Goal: Task Accomplishment & Management: Manage account settings

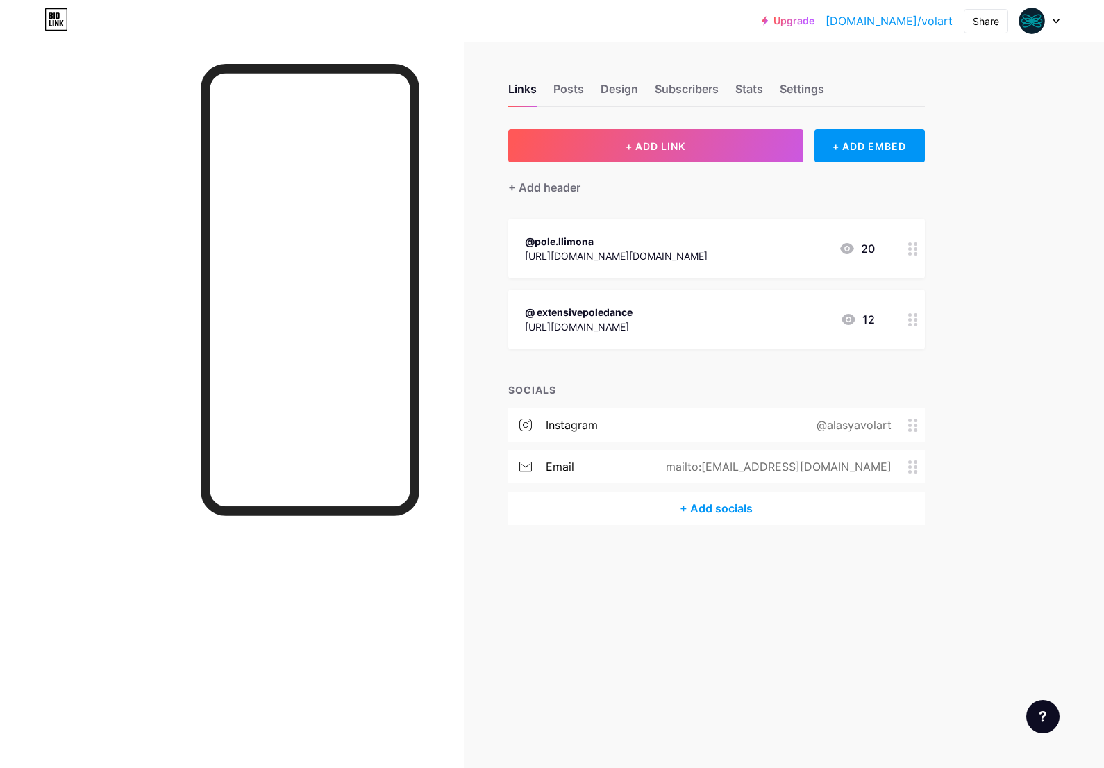
click at [918, 251] on div at bounding box center [913, 249] width 24 height 60
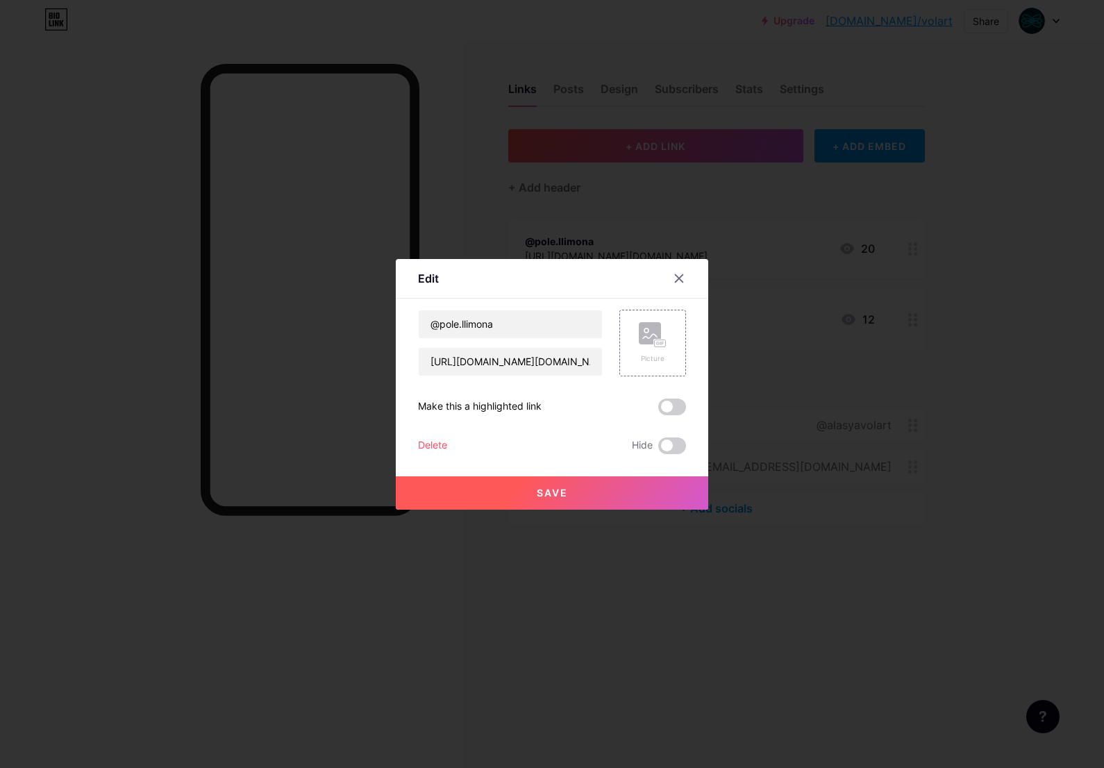
click at [682, 282] on icon at bounding box center [679, 278] width 8 height 8
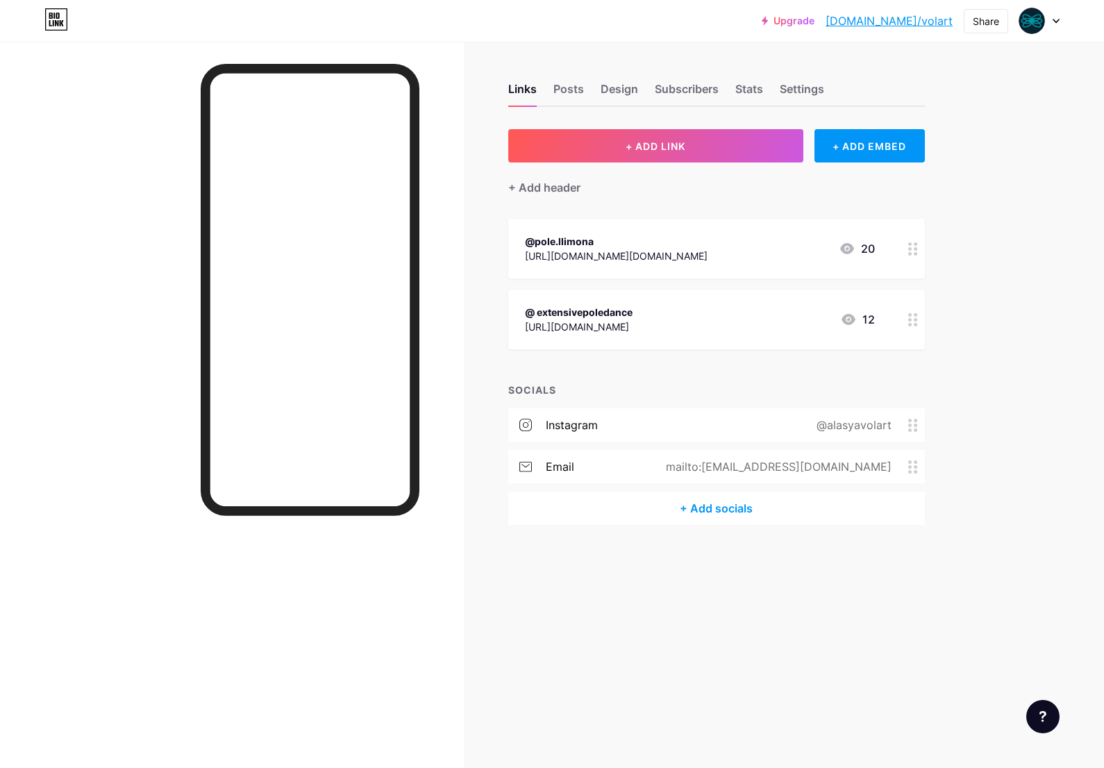
click at [916, 255] on div at bounding box center [913, 249] width 24 height 60
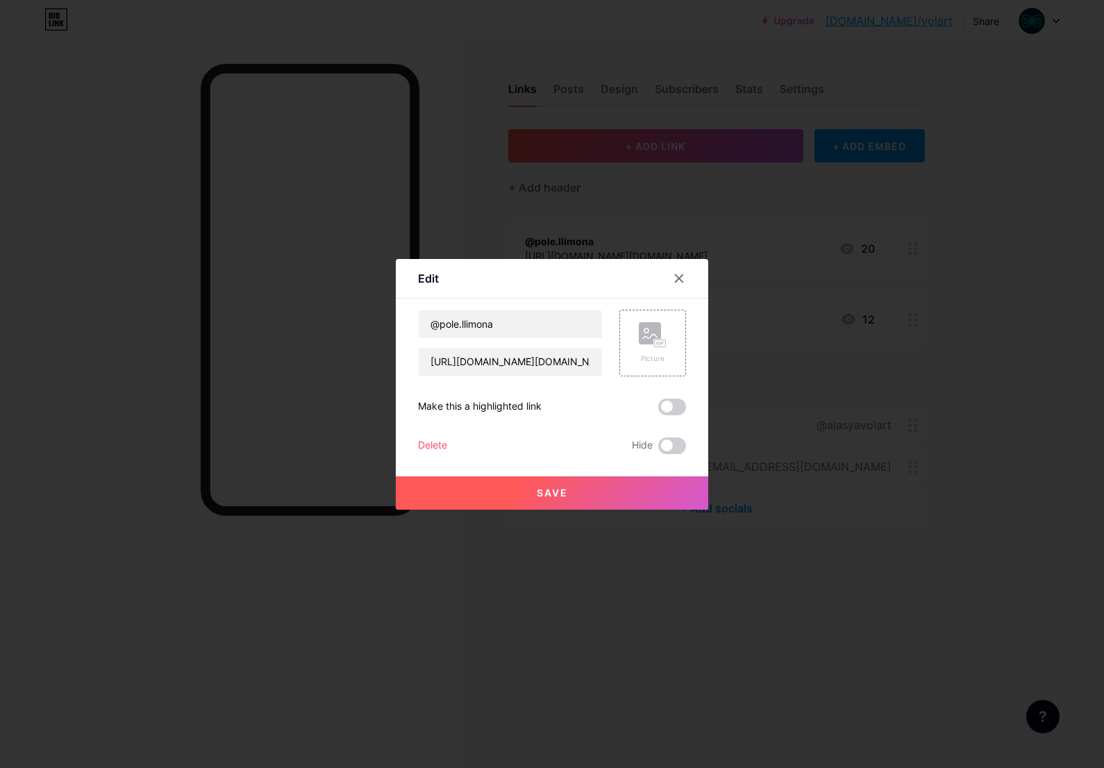
click at [677, 415] on span at bounding box center [672, 406] width 28 height 17
click at [658, 410] on input "checkbox" at bounding box center [658, 410] width 0 height 0
click at [657, 504] on button "Save" at bounding box center [552, 492] width 312 height 33
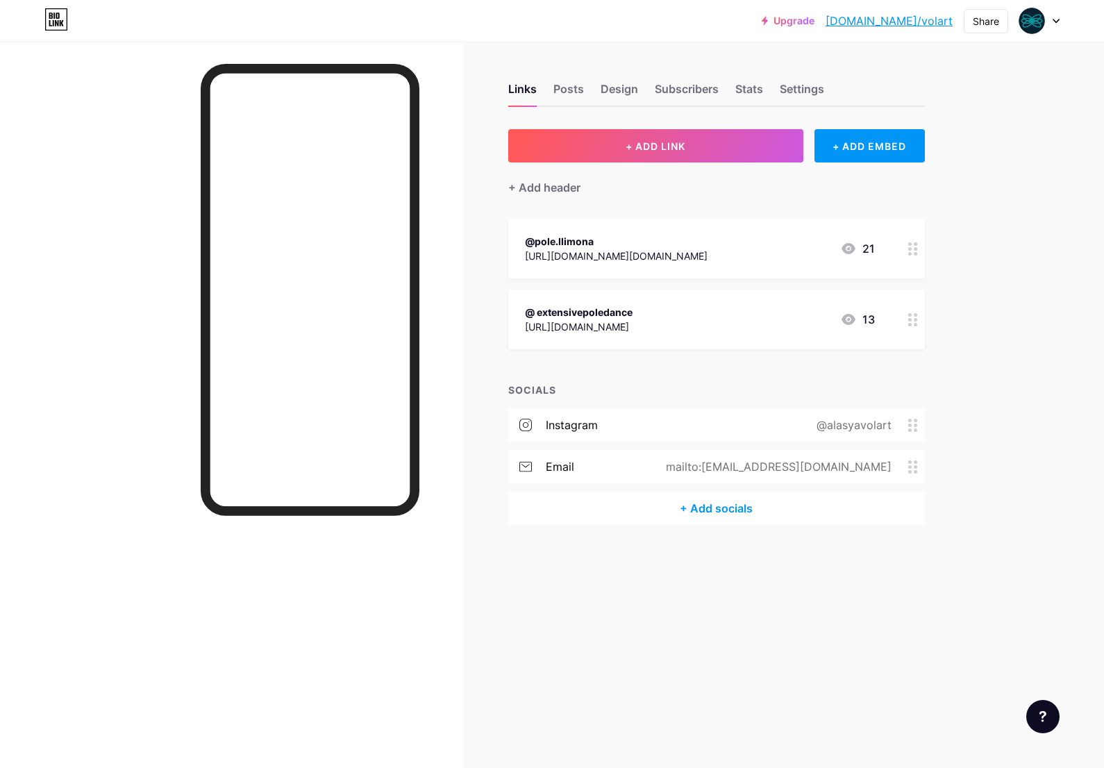
click at [914, 252] on circle at bounding box center [914, 253] width 3 height 3
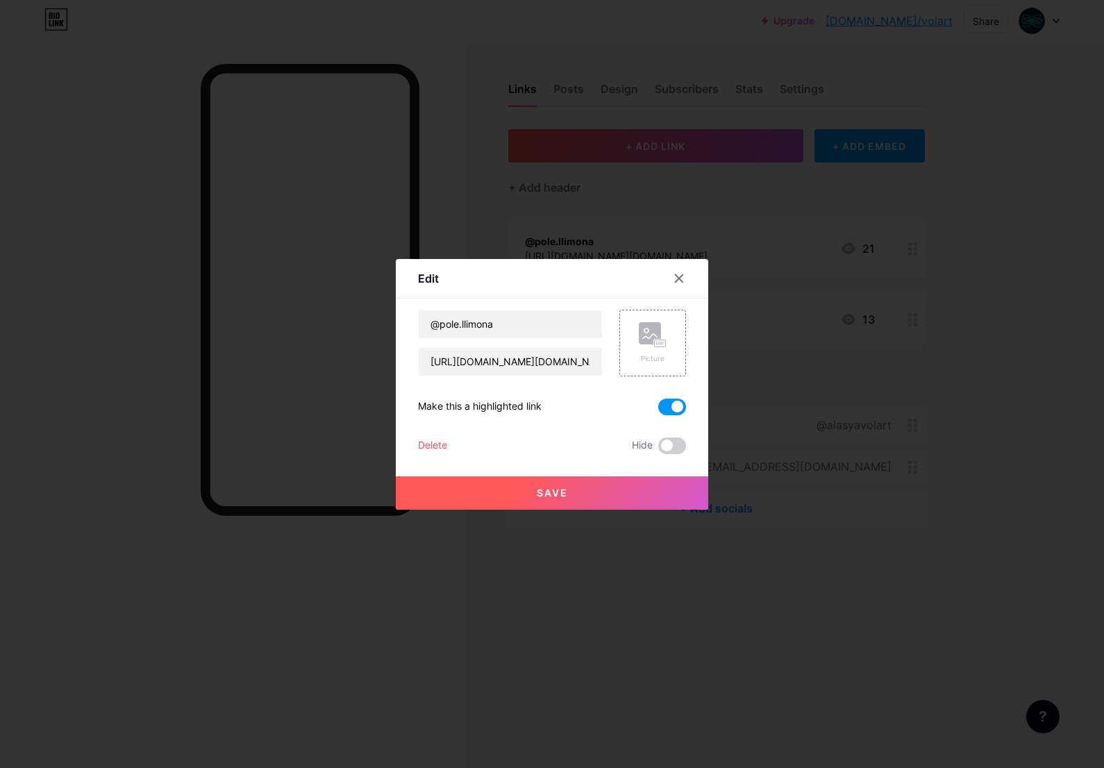
click at [671, 415] on span at bounding box center [672, 406] width 28 height 17
click at [658, 410] on input "checkbox" at bounding box center [658, 410] width 0 height 0
click at [666, 503] on button "Save" at bounding box center [552, 492] width 312 height 33
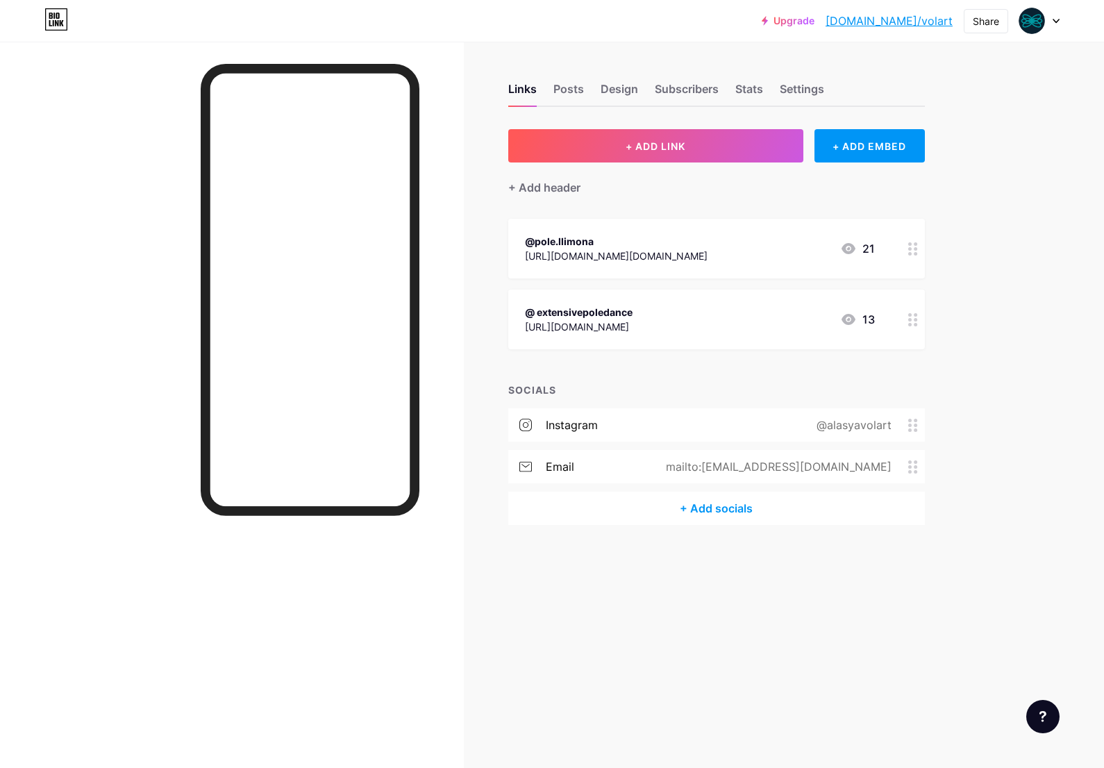
click at [912, 425] on icon at bounding box center [913, 425] width 10 height 13
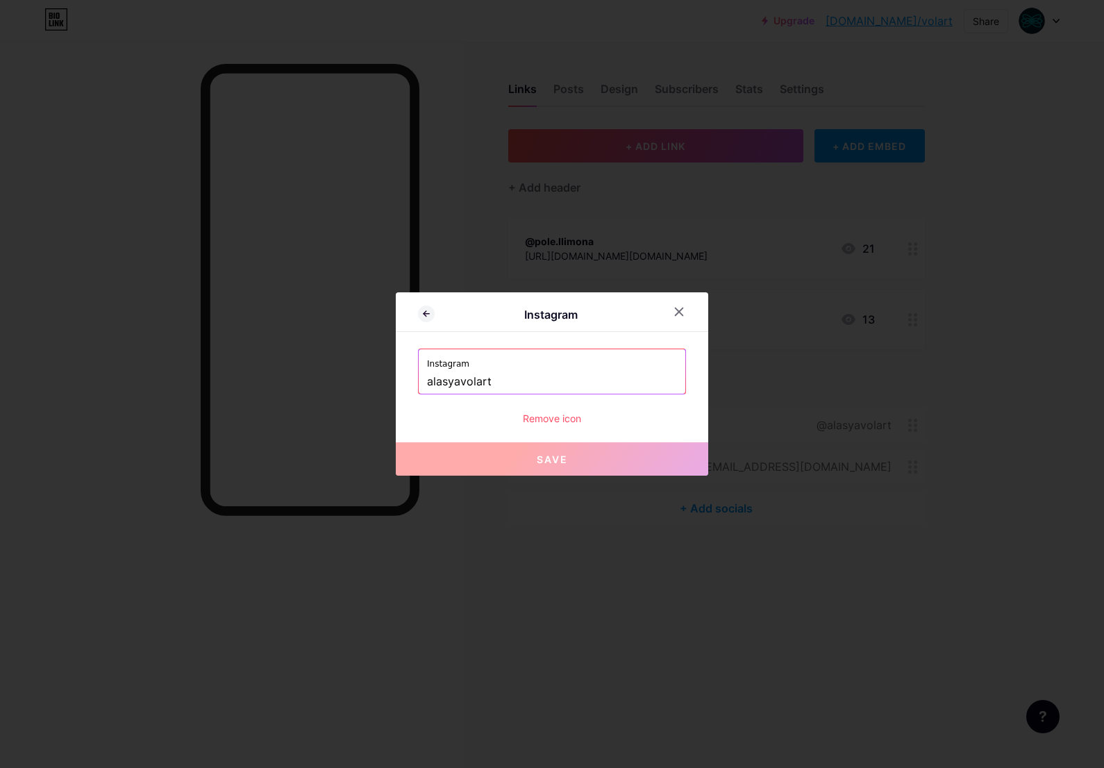
click at [683, 317] on icon at bounding box center [678, 311] width 11 height 11
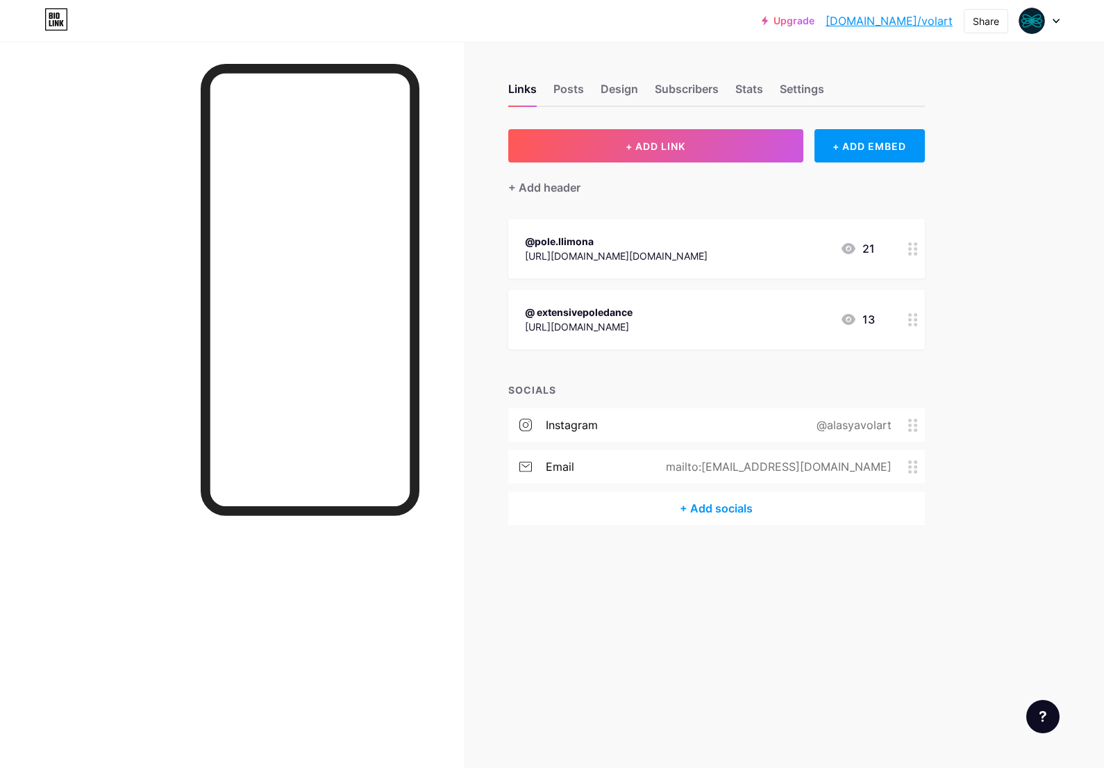
click at [857, 246] on icon at bounding box center [848, 248] width 17 height 17
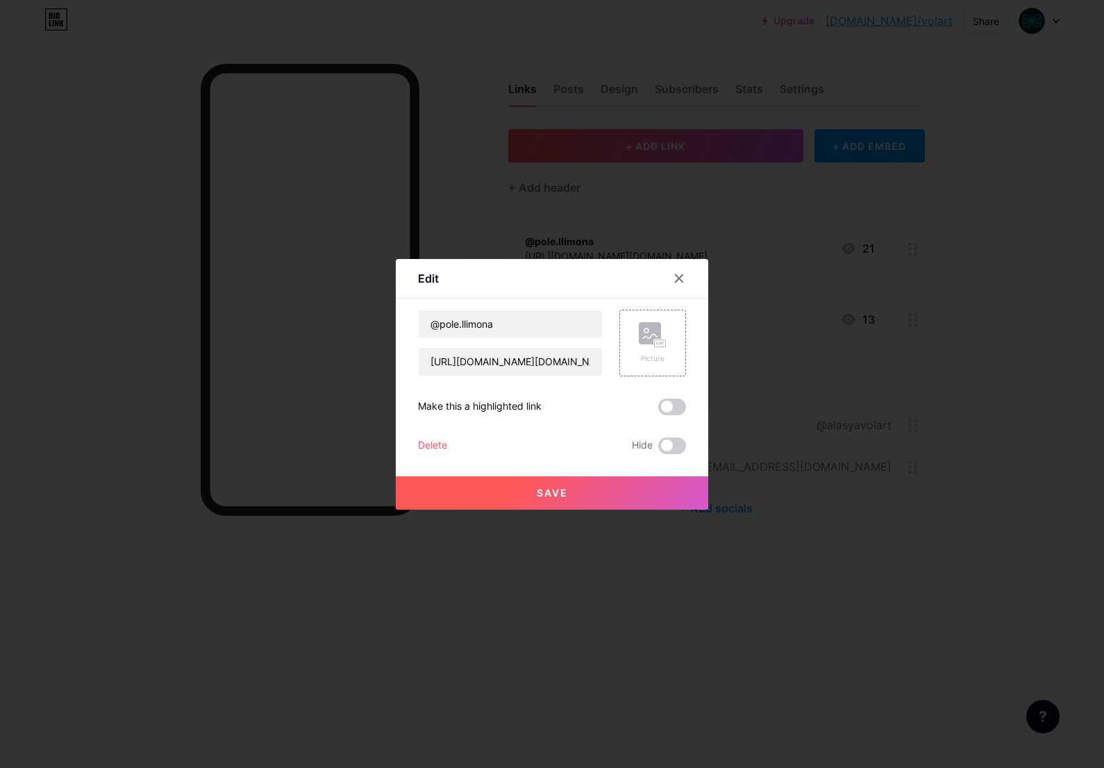
click at [685, 291] on div at bounding box center [678, 278] width 25 height 25
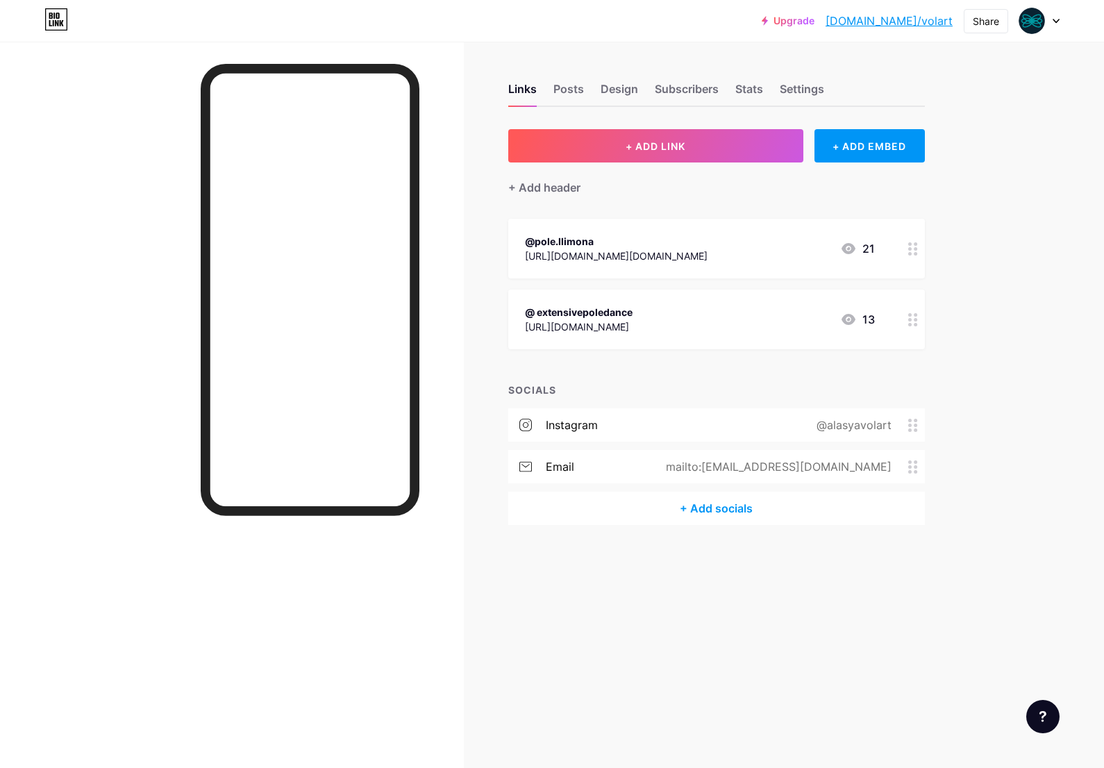
click at [749, 90] on div "Stats" at bounding box center [749, 93] width 28 height 25
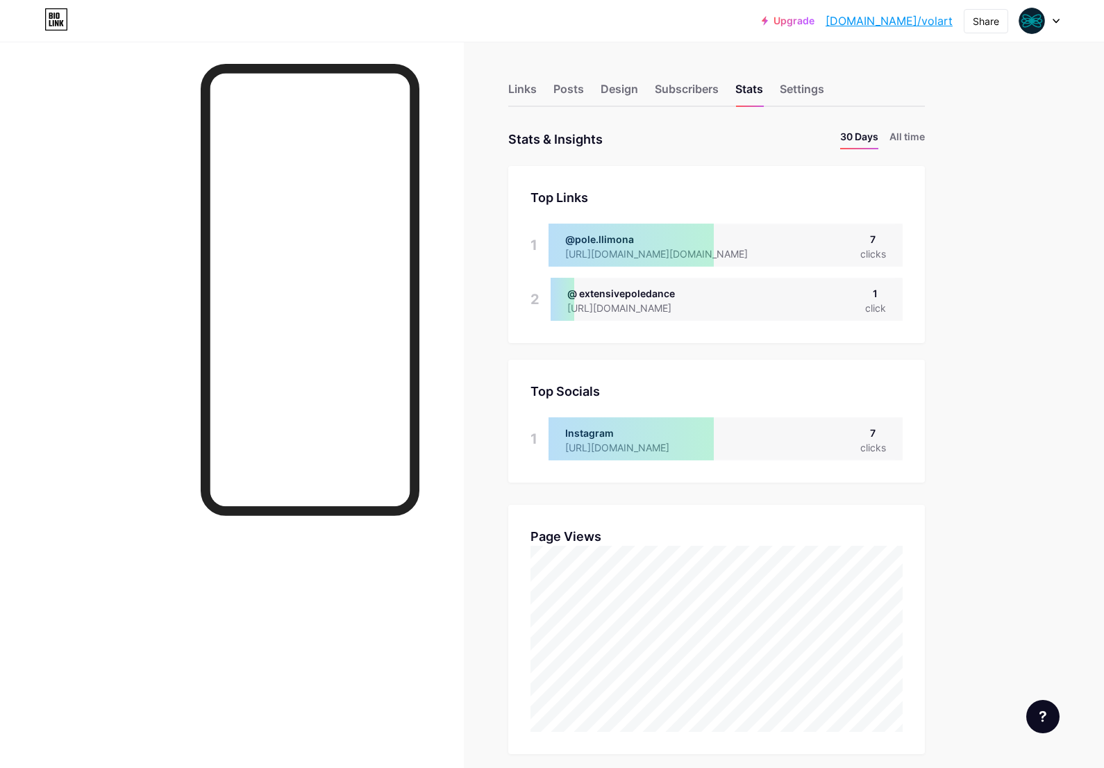
scroll to position [768, 1104]
click at [917, 142] on li "All time" at bounding box center [906, 139] width 35 height 20
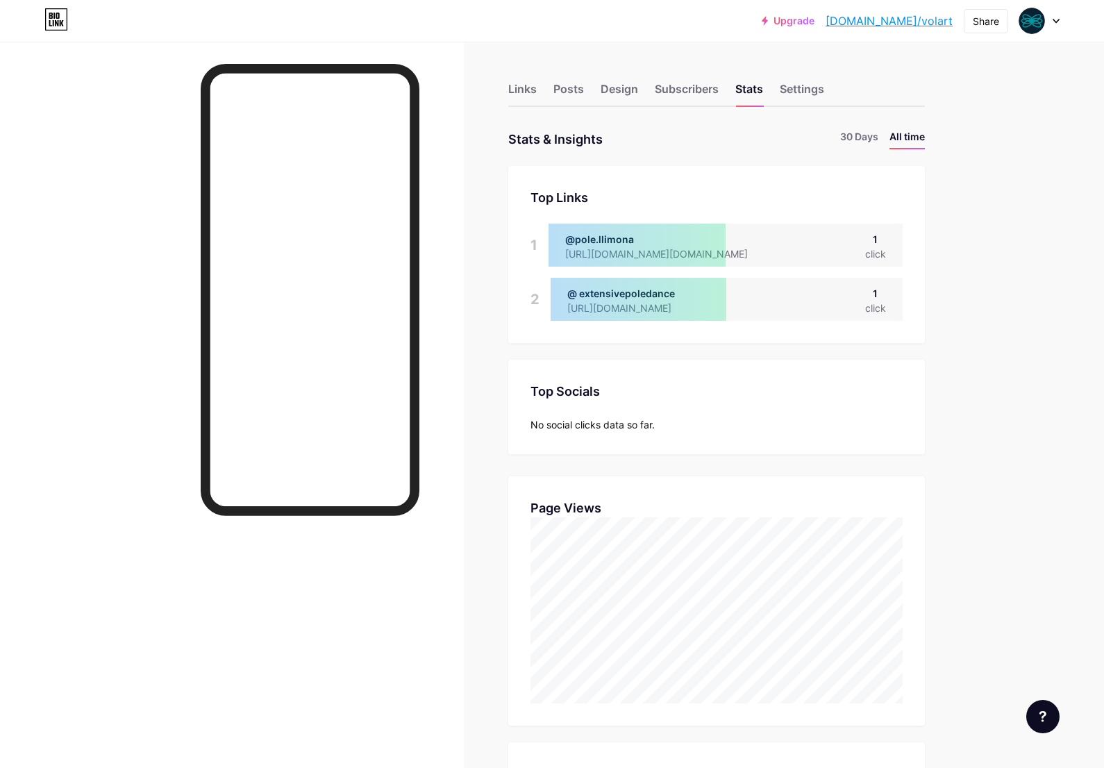
click at [861, 137] on li "30 Days" at bounding box center [859, 139] width 38 height 20
